Goal: Transaction & Acquisition: Obtain resource

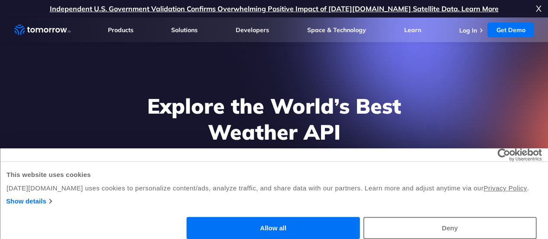
click at [502, 217] on button "Deny" at bounding box center [449, 228] width 173 height 22
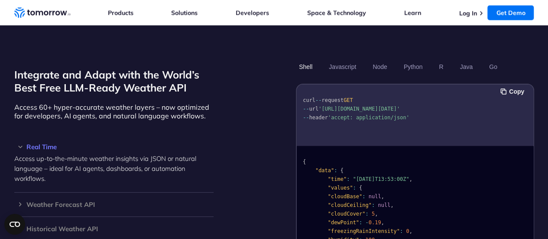
scroll to position [737, 0]
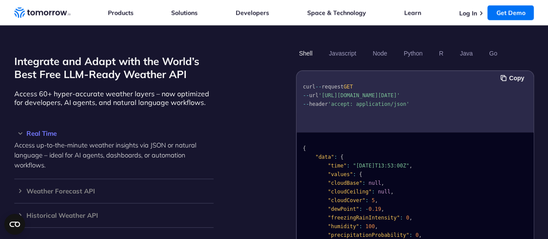
drag, startPoint x: 380, startPoint y: 96, endPoint x: 328, endPoint y: 91, distance: 51.3
click at [323, 92] on span "'[URL][DOMAIN_NAME][DATE]'" at bounding box center [358, 95] width 81 height 6
copy span "[URL][DOMAIN_NAME][DATE]"
click at [404, 91] on pre "curl -- request GET -- url '[URL][DOMAIN_NAME][DATE]' -- header 'accept: applic…" at bounding box center [415, 93] width 237 height 39
click at [407, 102] on pre "curl -- request GET -- url '[URL][DOMAIN_NAME][DATE]' -- header 'accept: applic…" at bounding box center [415, 93] width 237 height 39
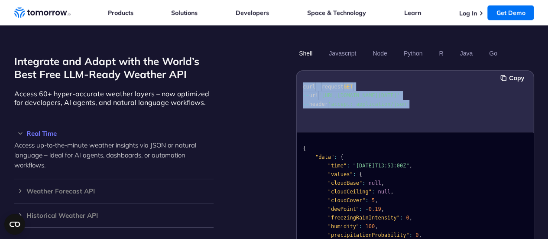
drag, startPoint x: 423, startPoint y: 102, endPoint x: 300, endPoint y: 77, distance: 125.6
click at [300, 77] on pre "curl -- request GET -- url '[URL][DOMAIN_NAME][DATE]' -- header 'accept: applic…" at bounding box center [415, 93] width 237 height 39
click at [480, 86] on pre "curl -- request GET -- url '[URL][DOMAIN_NAME][DATE]' -- header 'accept: applic…" at bounding box center [415, 93] width 237 height 39
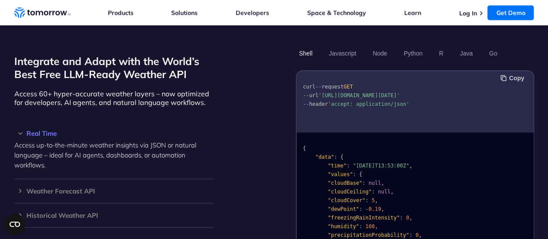
click at [506, 73] on button "Copy" at bounding box center [513, 78] width 26 height 10
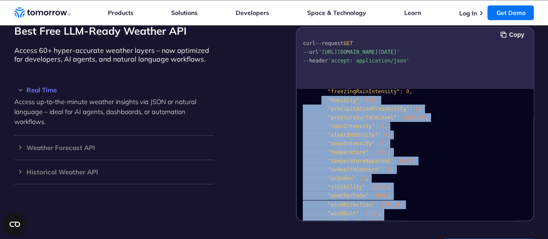
scroll to position [0, 0]
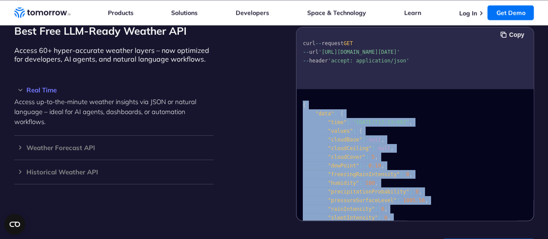
drag, startPoint x: 326, startPoint y: 196, endPoint x: 291, endPoint y: 96, distance: 106.1
click at [290, 94] on div "Integrate and Adapt with the World’s Best Free LLM-Ready Weather API Access 60+…" at bounding box center [274, 112] width 520 height 218
copy code "{ "data" : { "time" : "[DATE]T13:53:00Z" , "values" : { "cloudBase" : null , "c…"
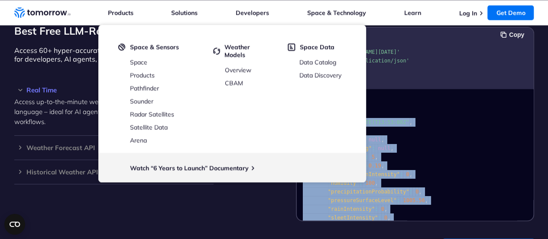
click at [267, 200] on div "Integrate and Adapt with the World’s Best Free LLM-Ready Weather API Access 60+…" at bounding box center [274, 112] width 520 height 218
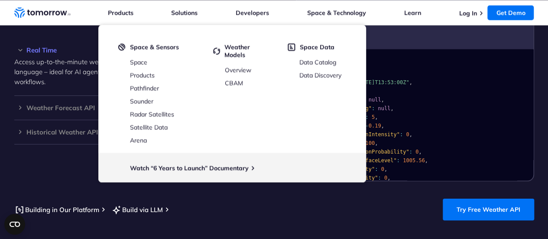
scroll to position [867, 0]
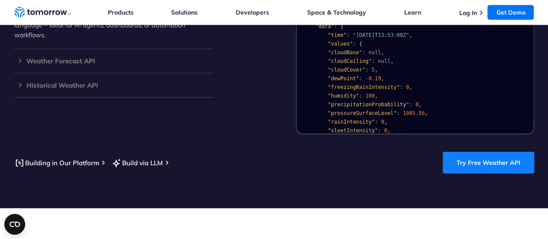
click at [493, 155] on link "Try Free Weather API" at bounding box center [488, 163] width 91 height 22
